Goal: Task Accomplishment & Management: Use online tool/utility

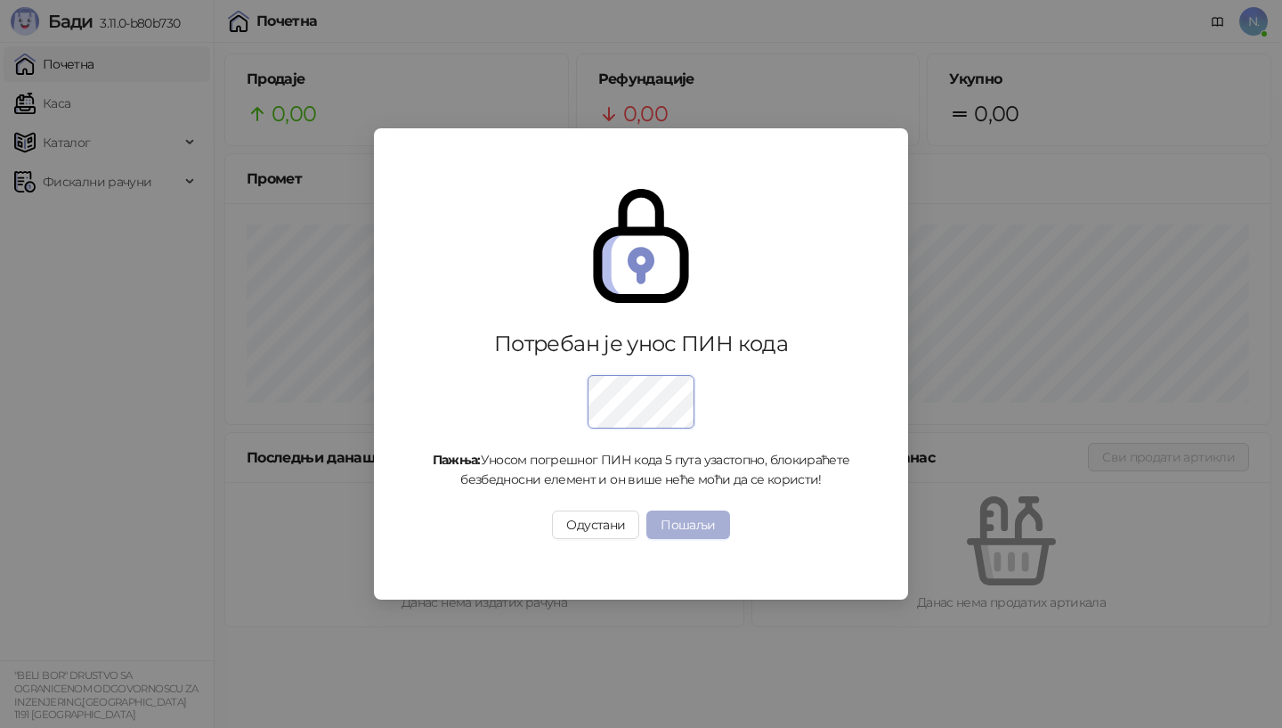
click at [708, 519] on button "Пошаљи" at bounding box center [687, 524] width 83 height 28
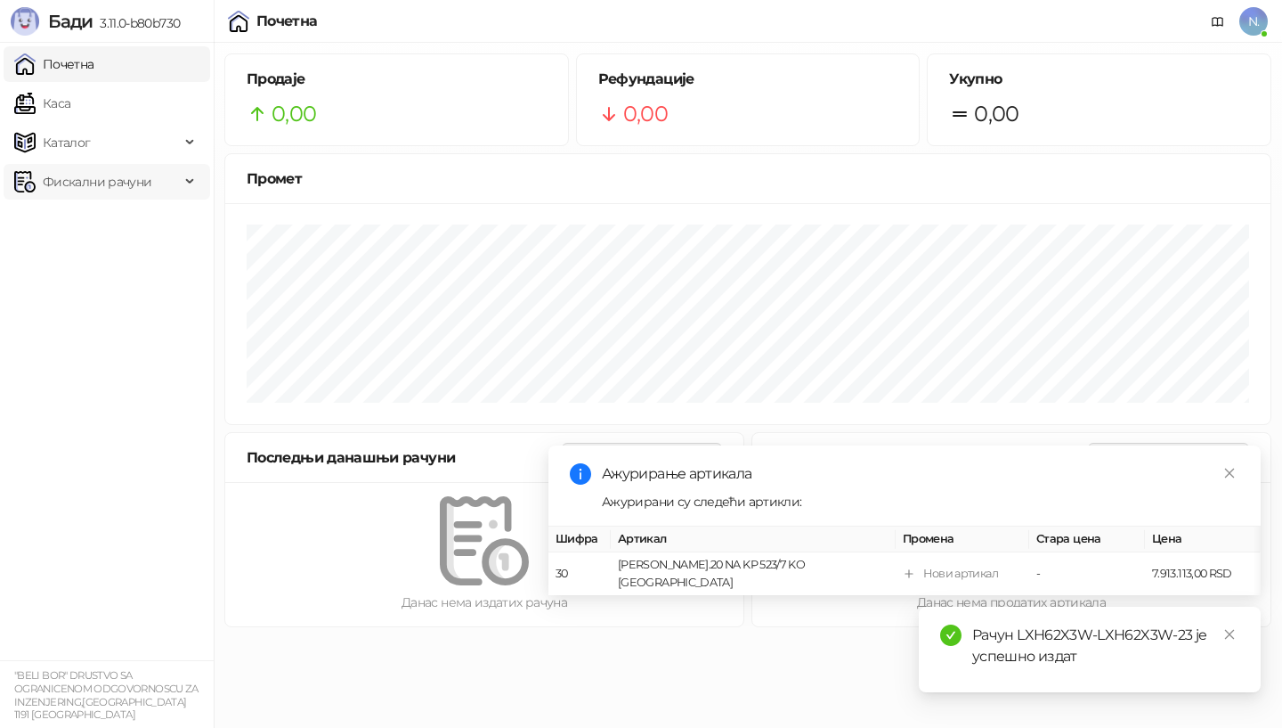
click at [67, 178] on span "Фискални рачуни" at bounding box center [97, 182] width 109 height 36
click at [64, 223] on link "Издати рачуни" at bounding box center [80, 221] width 119 height 36
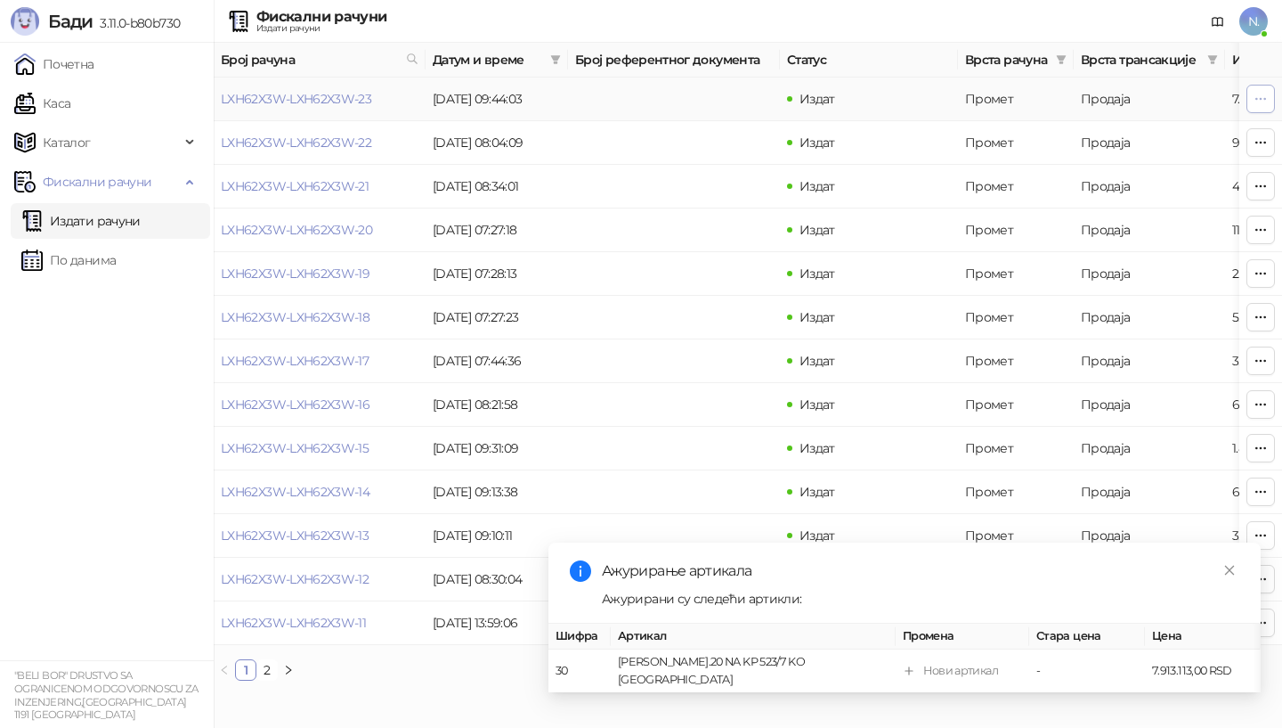
click at [1259, 97] on icon "button" at bounding box center [1261, 99] width 14 height 14
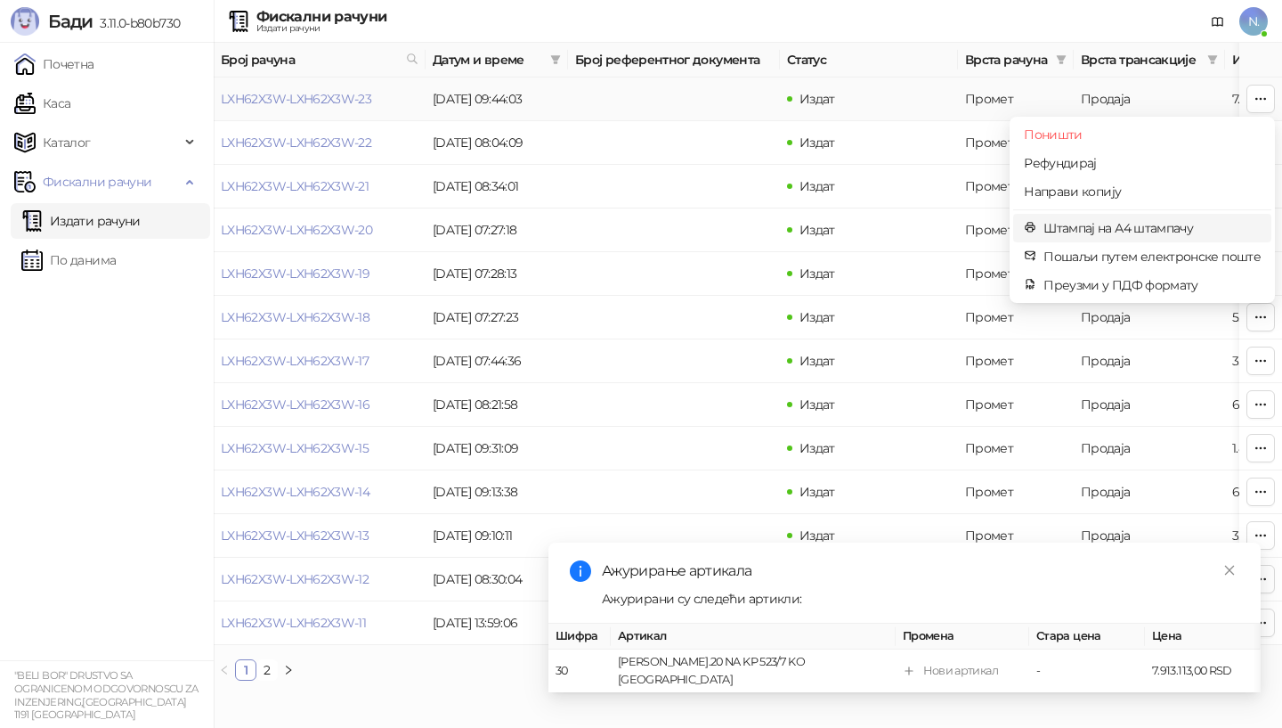
click at [1086, 228] on span "Штампај на А4 штампачу" at bounding box center [1152, 228] width 217 height 20
